Goal: Task Accomplishment & Management: Manage account settings

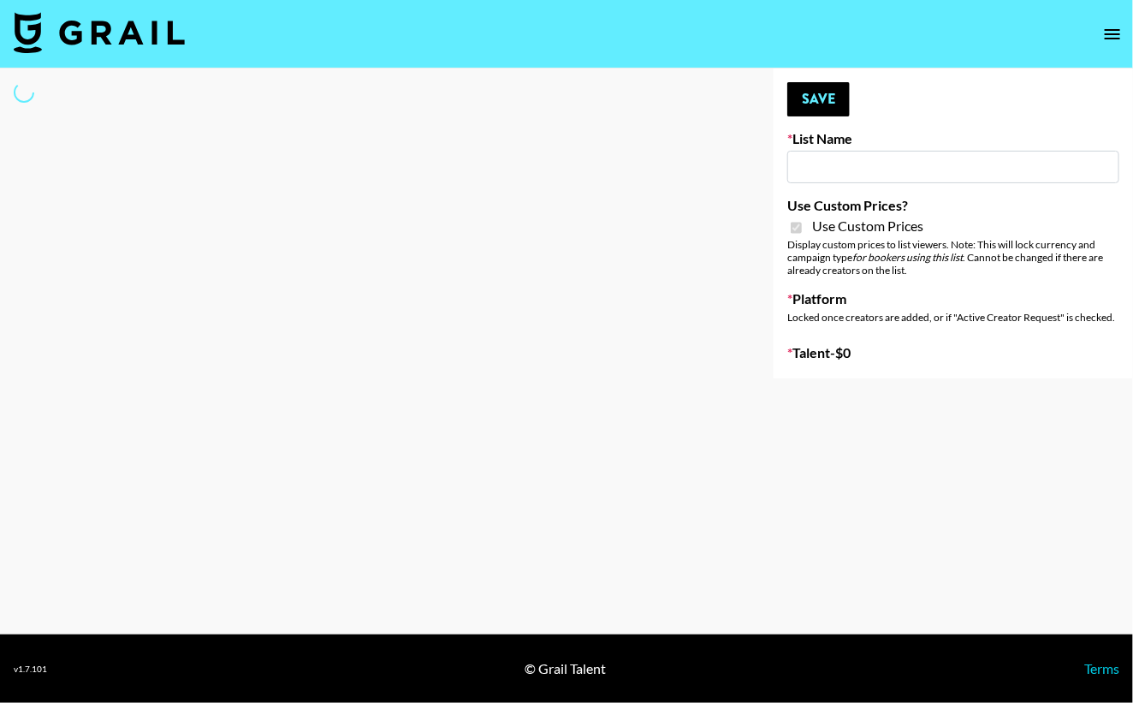
select select "Brand"
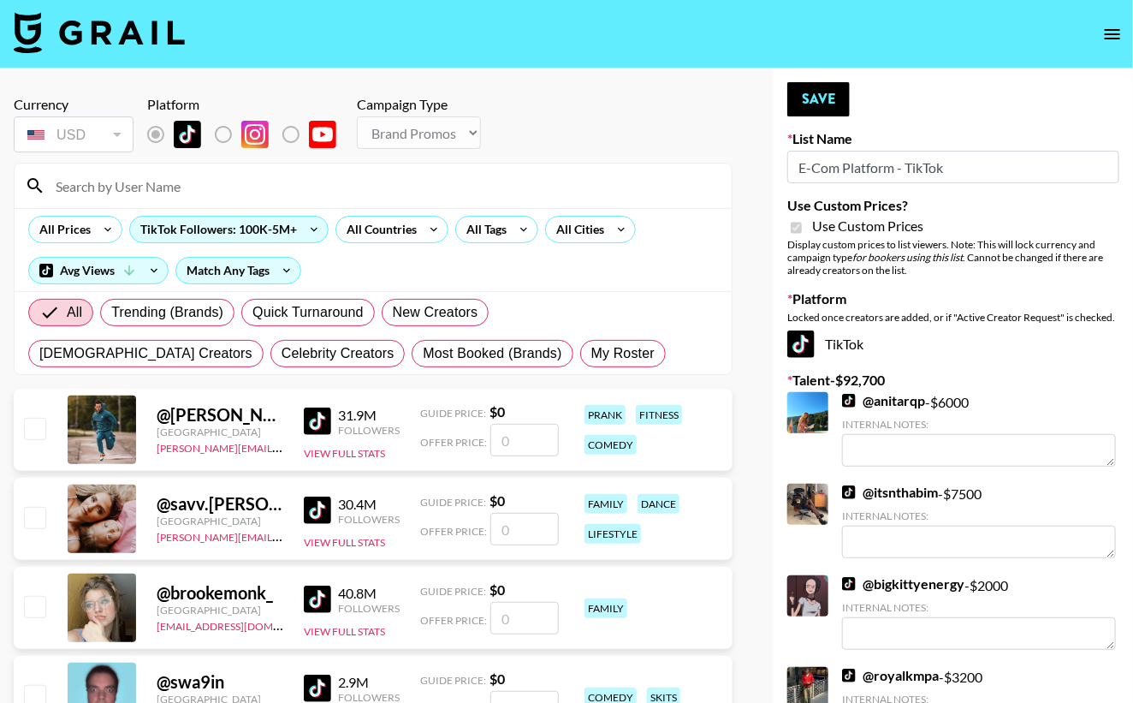
type input "E-Com Platform - TikTok"
checkbox input "true"
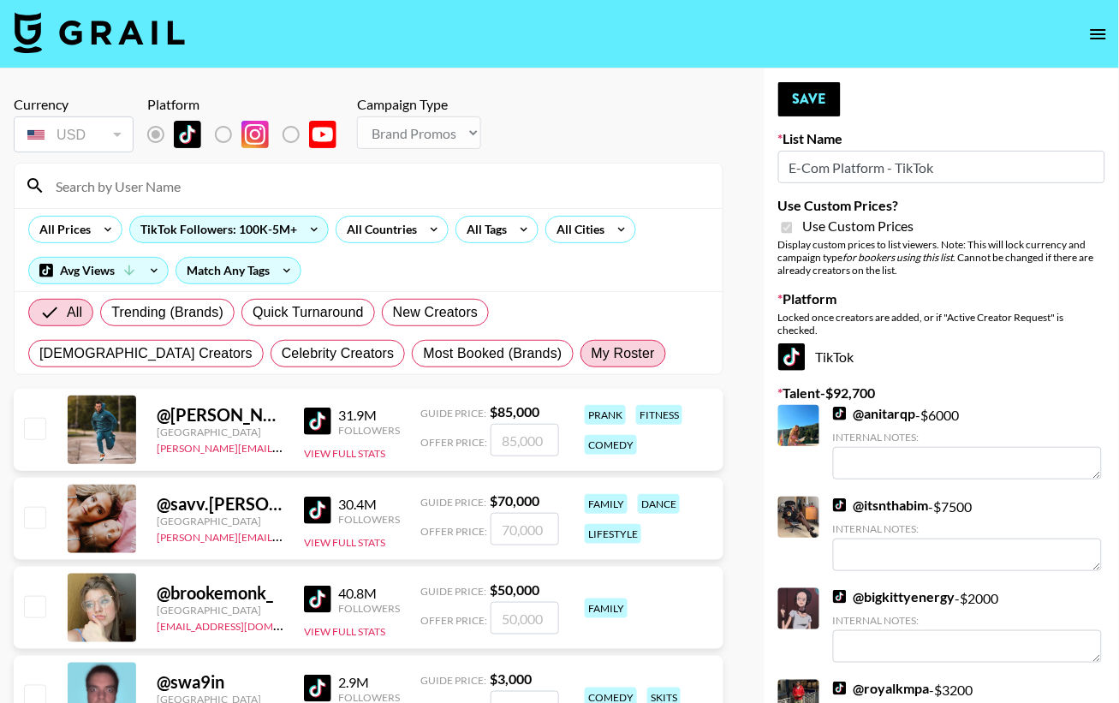
click at [591, 356] on span "My Roster" at bounding box center [622, 353] width 63 height 21
click at [591, 353] on input "My Roster" at bounding box center [591, 353] width 0 height 0
radio input "true"
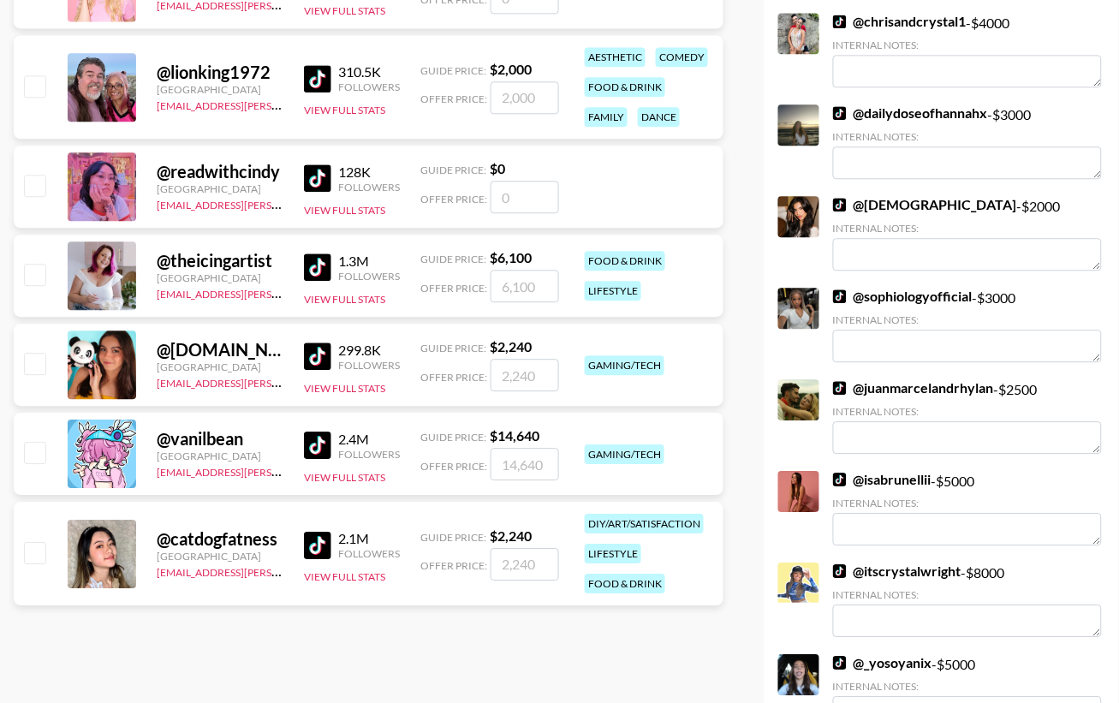
scroll to position [824, 0]
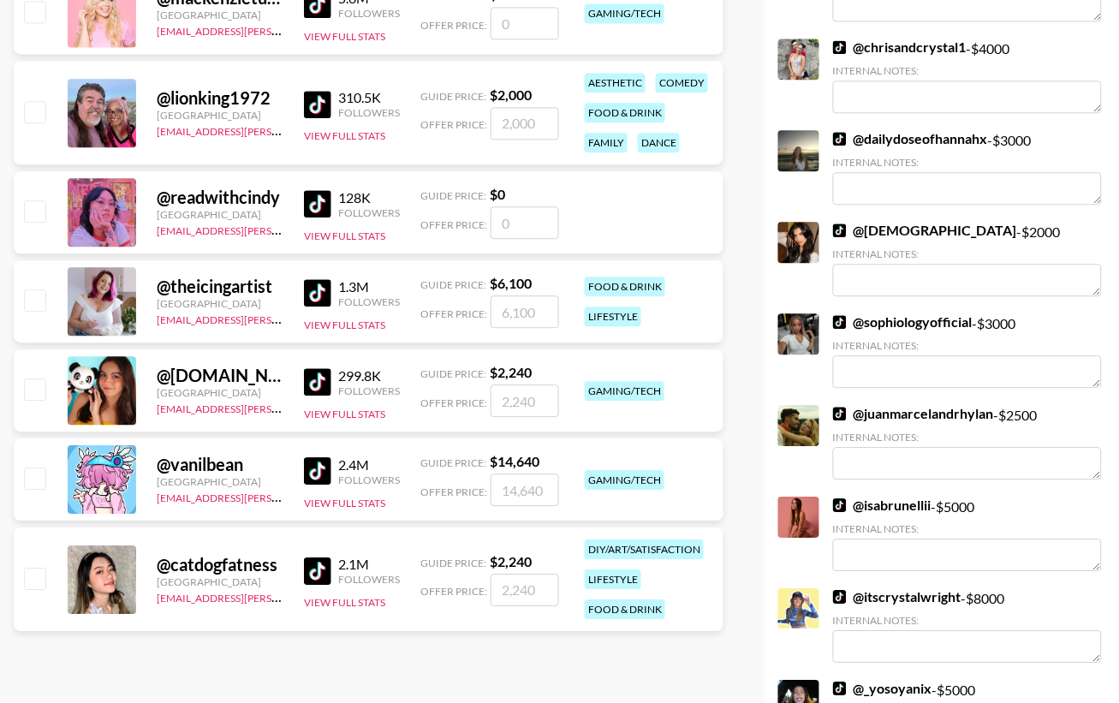
radio input "true"
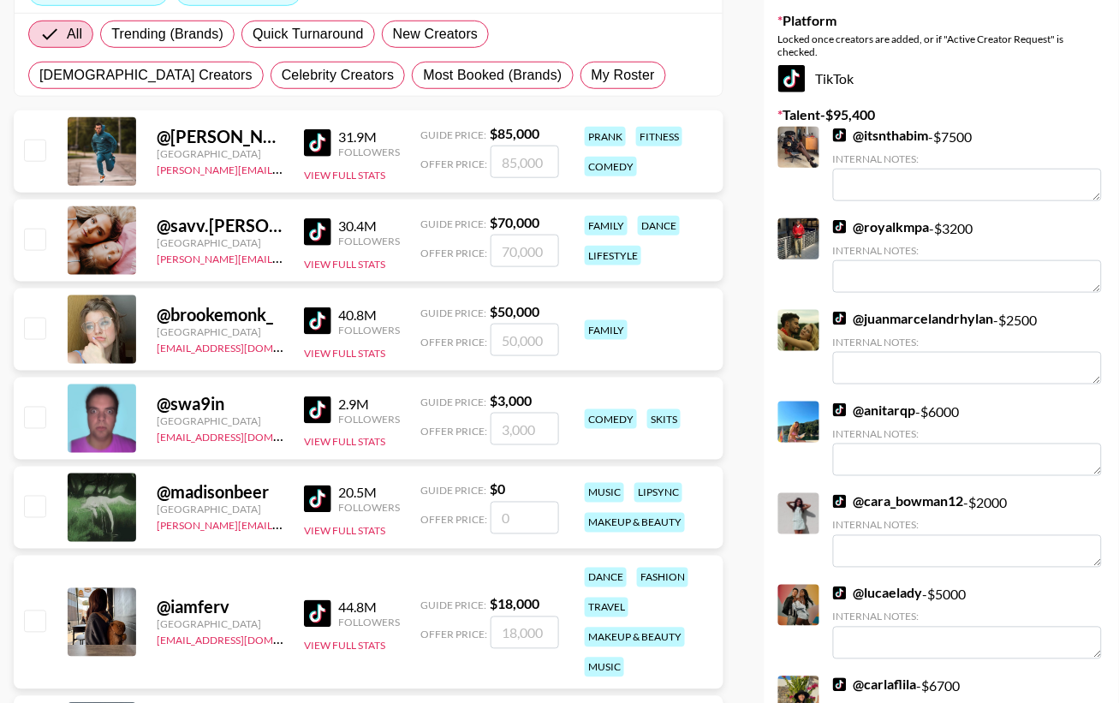
scroll to position [12, 0]
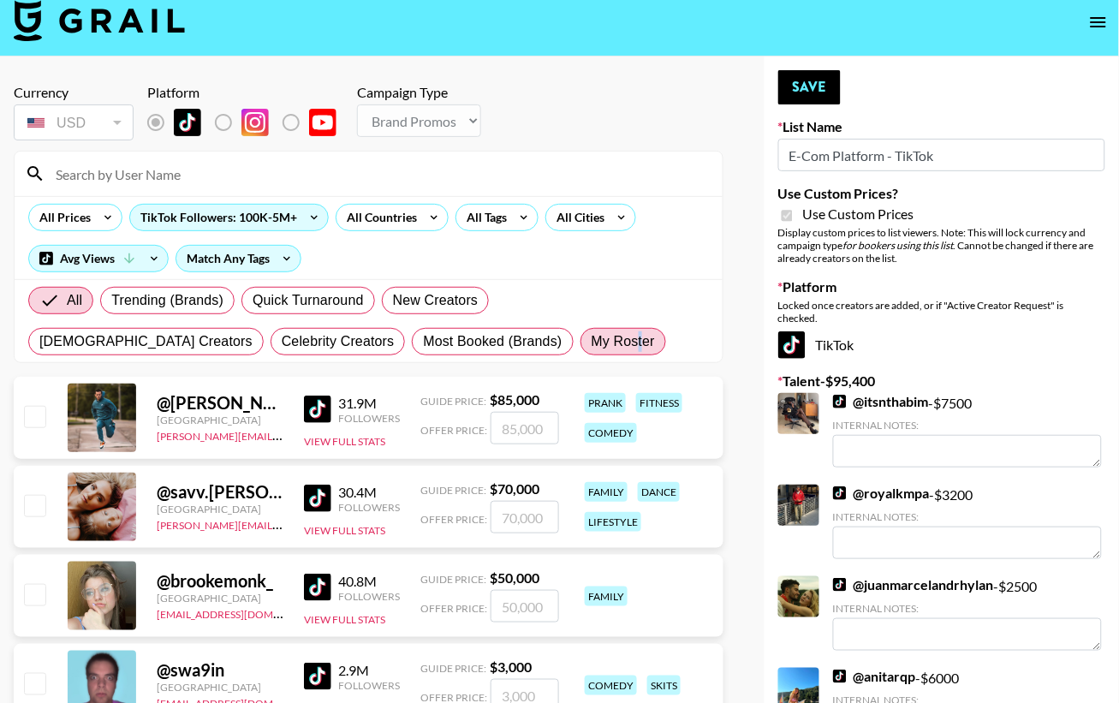
click at [591, 337] on span "My Roster" at bounding box center [622, 341] width 63 height 21
click at [591, 341] on input "My Roster" at bounding box center [591, 341] width 0 height 0
radio input "true"
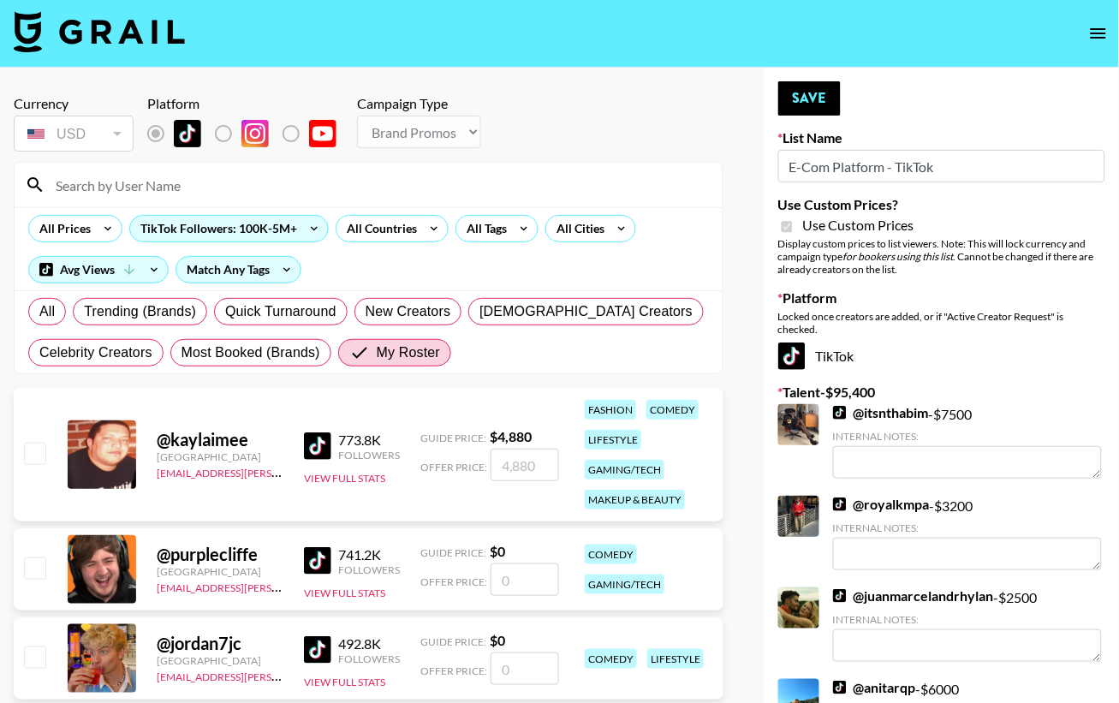
scroll to position [0, 0]
